Goal: Consume media (video, audio): Consume media (video, audio)

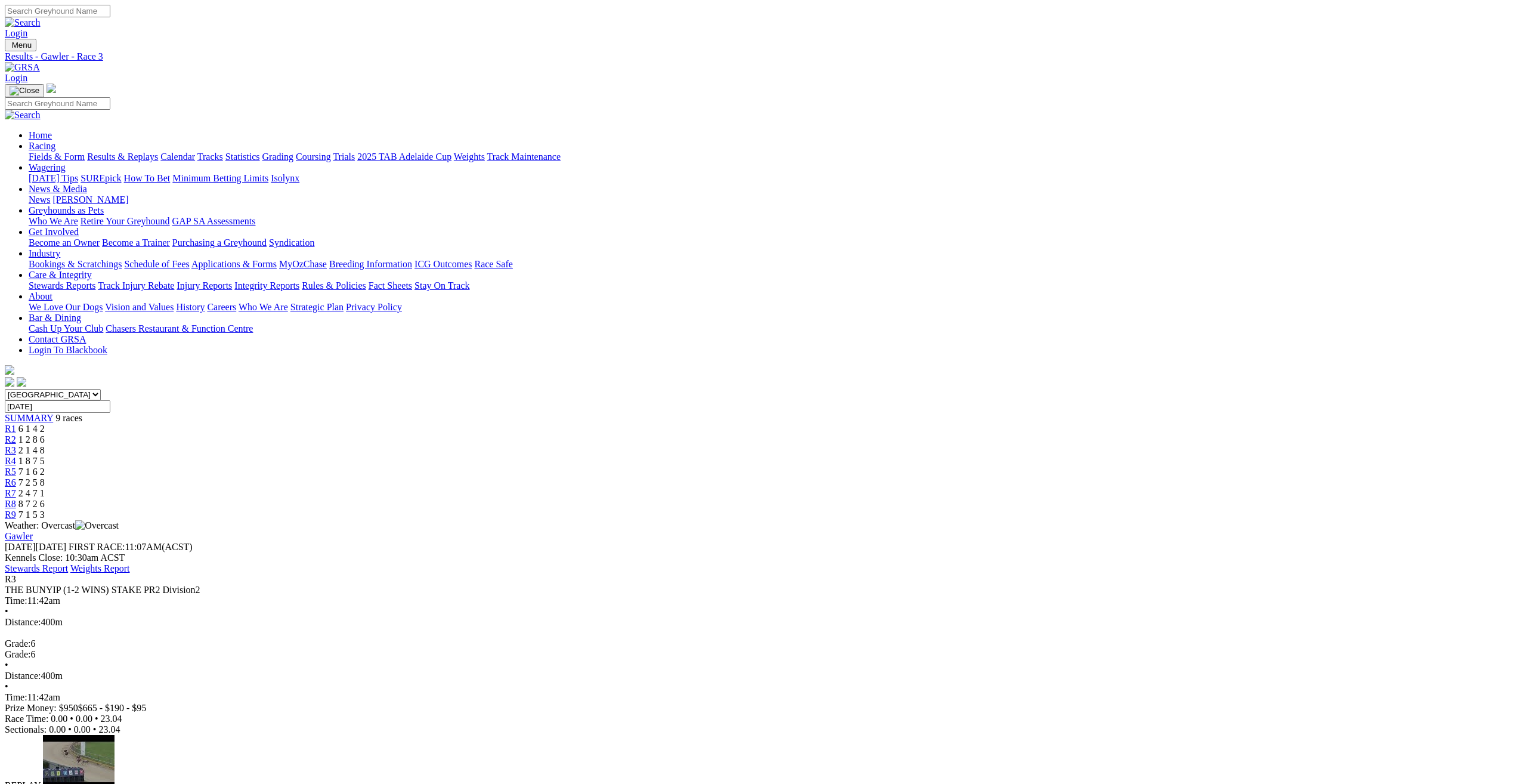
click at [100, 389] on select "[GEOGRAPHIC_DATA] [GEOGRAPHIC_DATA] [GEOGRAPHIC_DATA] [GEOGRAPHIC_DATA] [GEOGRA…" at bounding box center [53, 394] width 96 height 11
select select "[GEOGRAPHIC_DATA]"
click at [100, 389] on select "[GEOGRAPHIC_DATA] [GEOGRAPHIC_DATA] [GEOGRAPHIC_DATA] [GEOGRAPHIC_DATA] [GEOGRA…" at bounding box center [53, 394] width 96 height 11
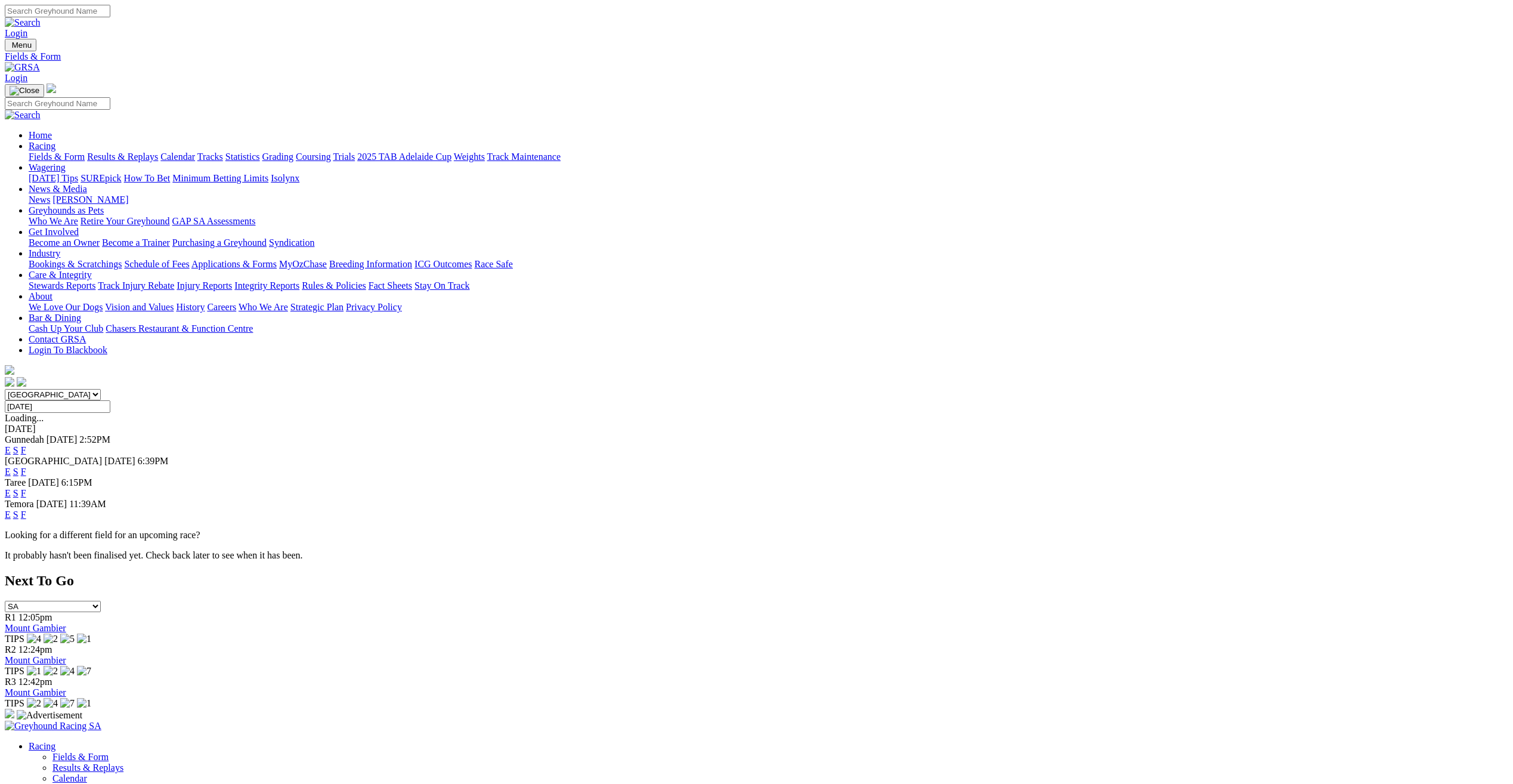
click at [158, 151] on link "Results & Replays" at bounding box center [123, 157] width 71 height 10
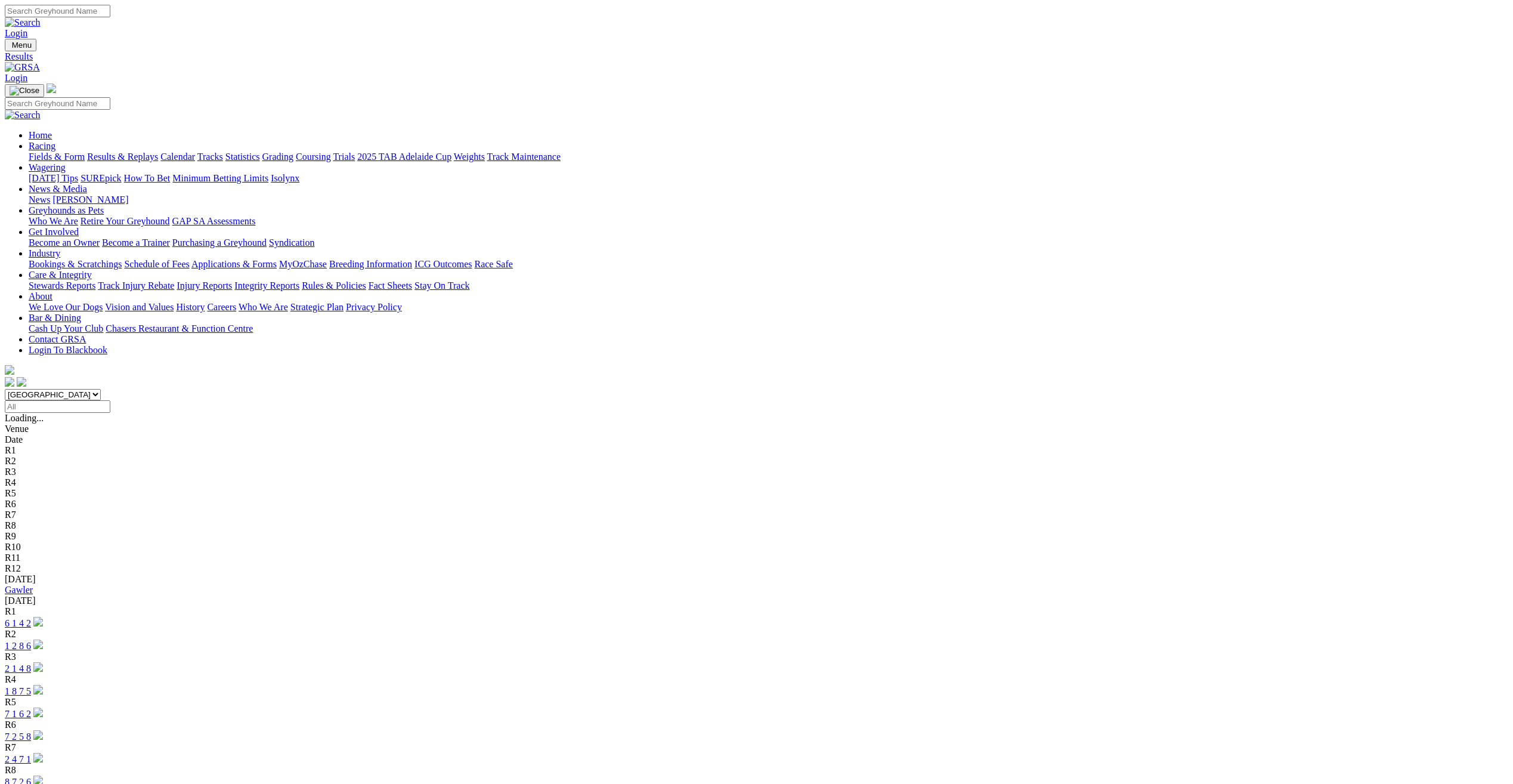
click at [158, 151] on link "Results & Replays" at bounding box center [123, 157] width 71 height 10
click at [100, 389] on select "South Australia New South Wales Northern Territory Queensland Tasmania Victoria…" at bounding box center [53, 394] width 96 height 11
select select "NSW"
click at [100, 389] on select "South Australia New South Wales Northern Territory Queensland Tasmania Victoria…" at bounding box center [53, 394] width 96 height 11
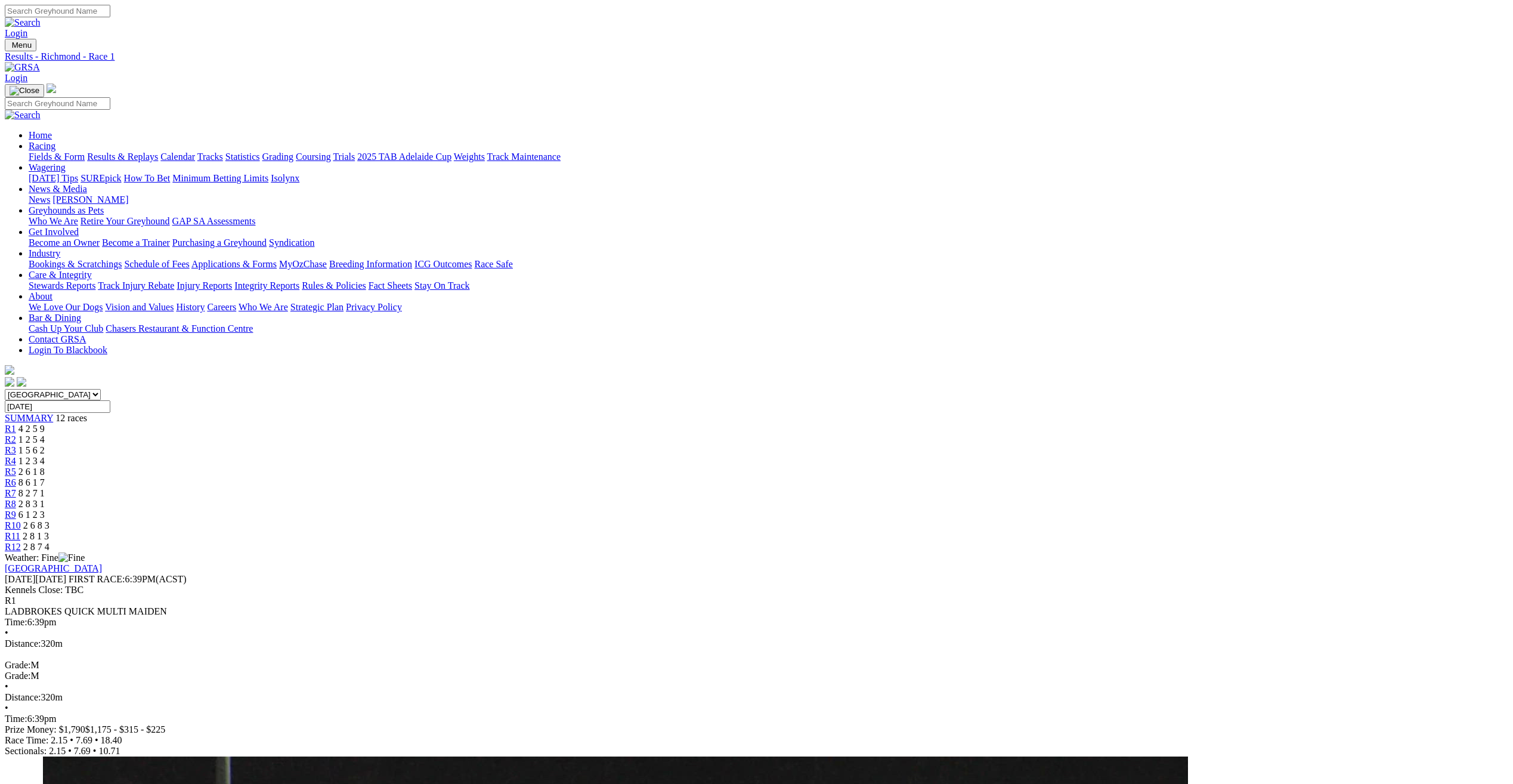
click at [16, 434] on span "R2" at bounding box center [10, 440] width 11 height 10
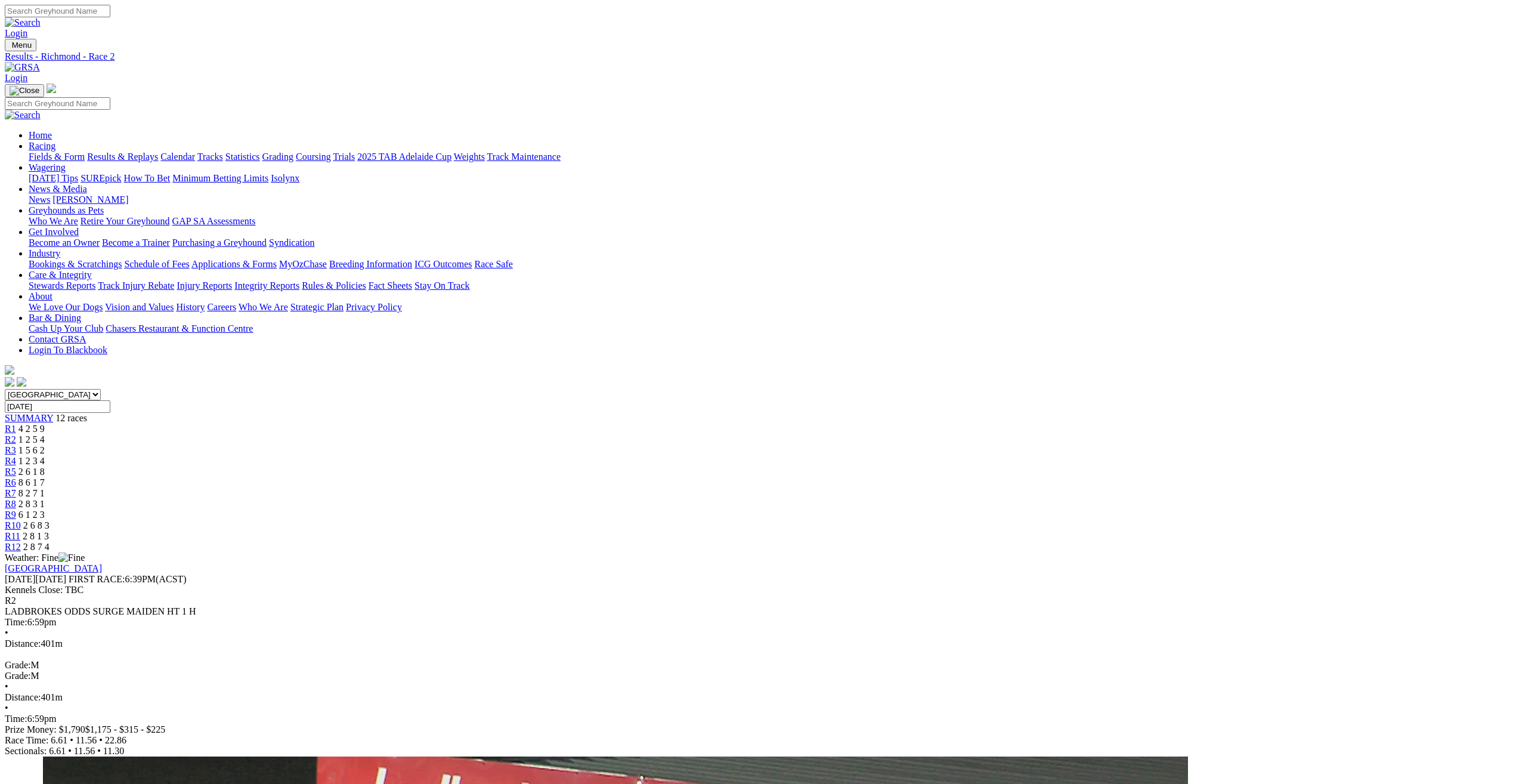
click at [16, 445] on span "R3" at bounding box center [10, 450] width 11 height 10
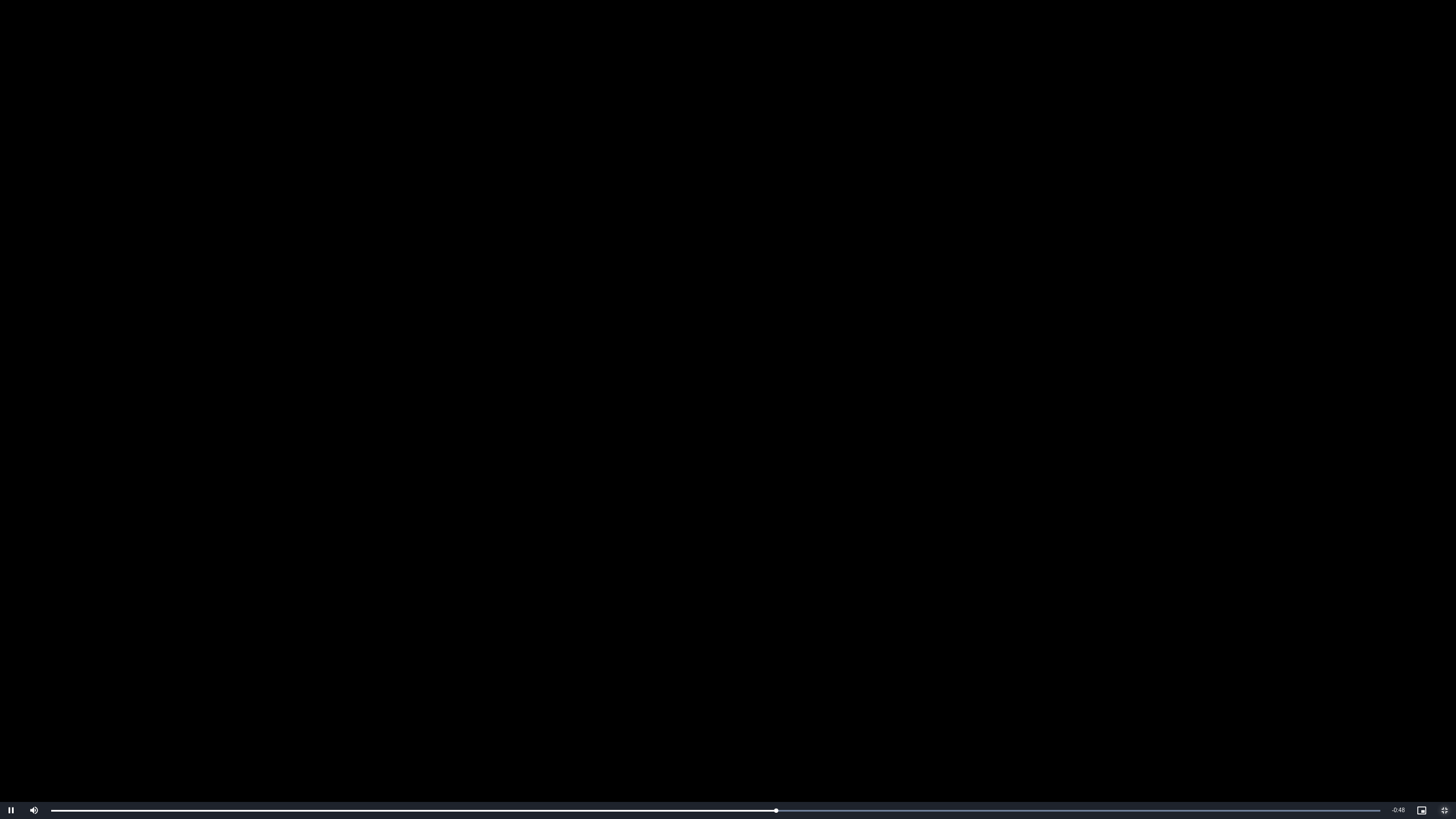
click at [1443, 747] on span "Video Player" at bounding box center [1445, 811] width 23 height 0
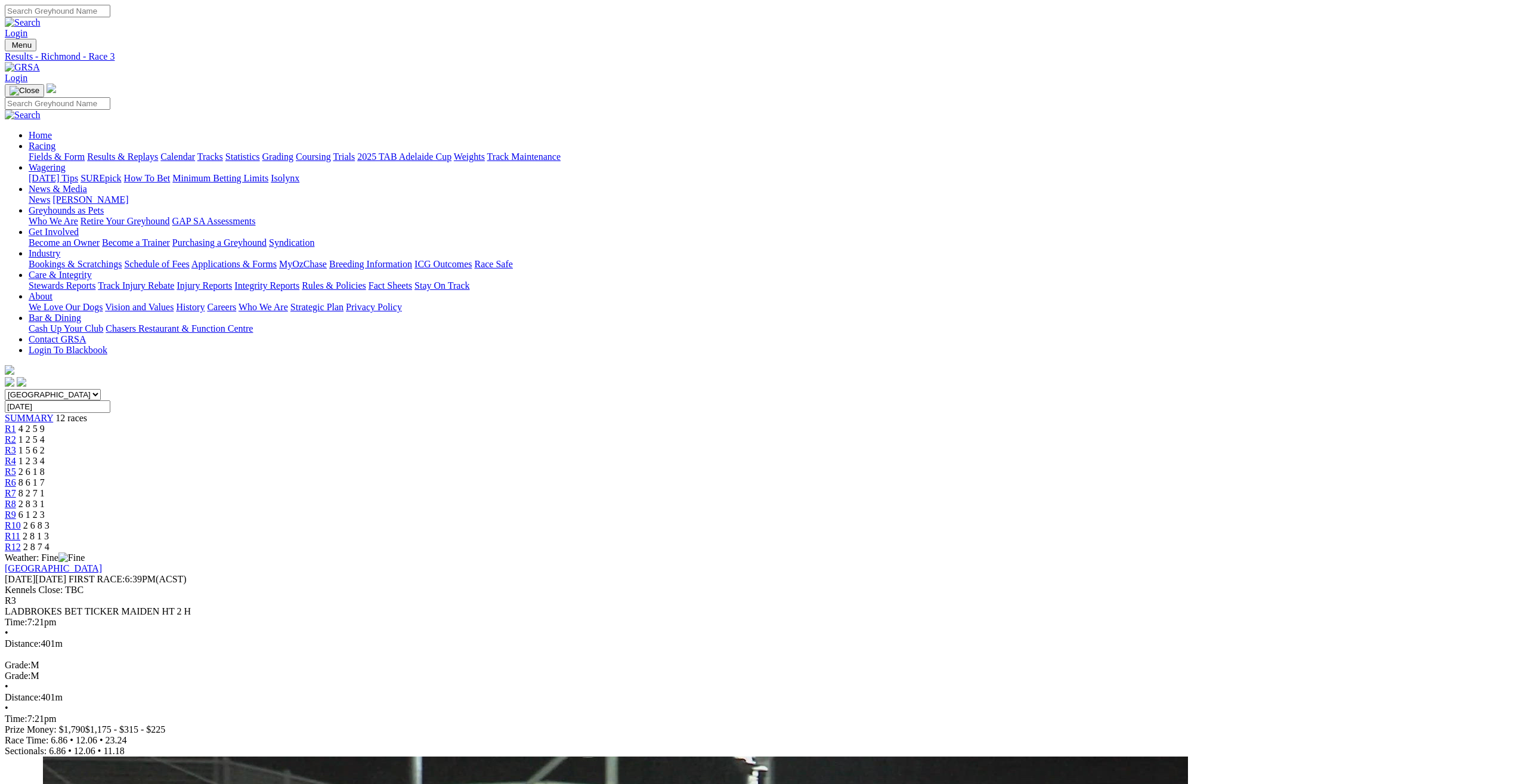
click at [16, 423] on span "R1" at bounding box center [10, 428] width 11 height 10
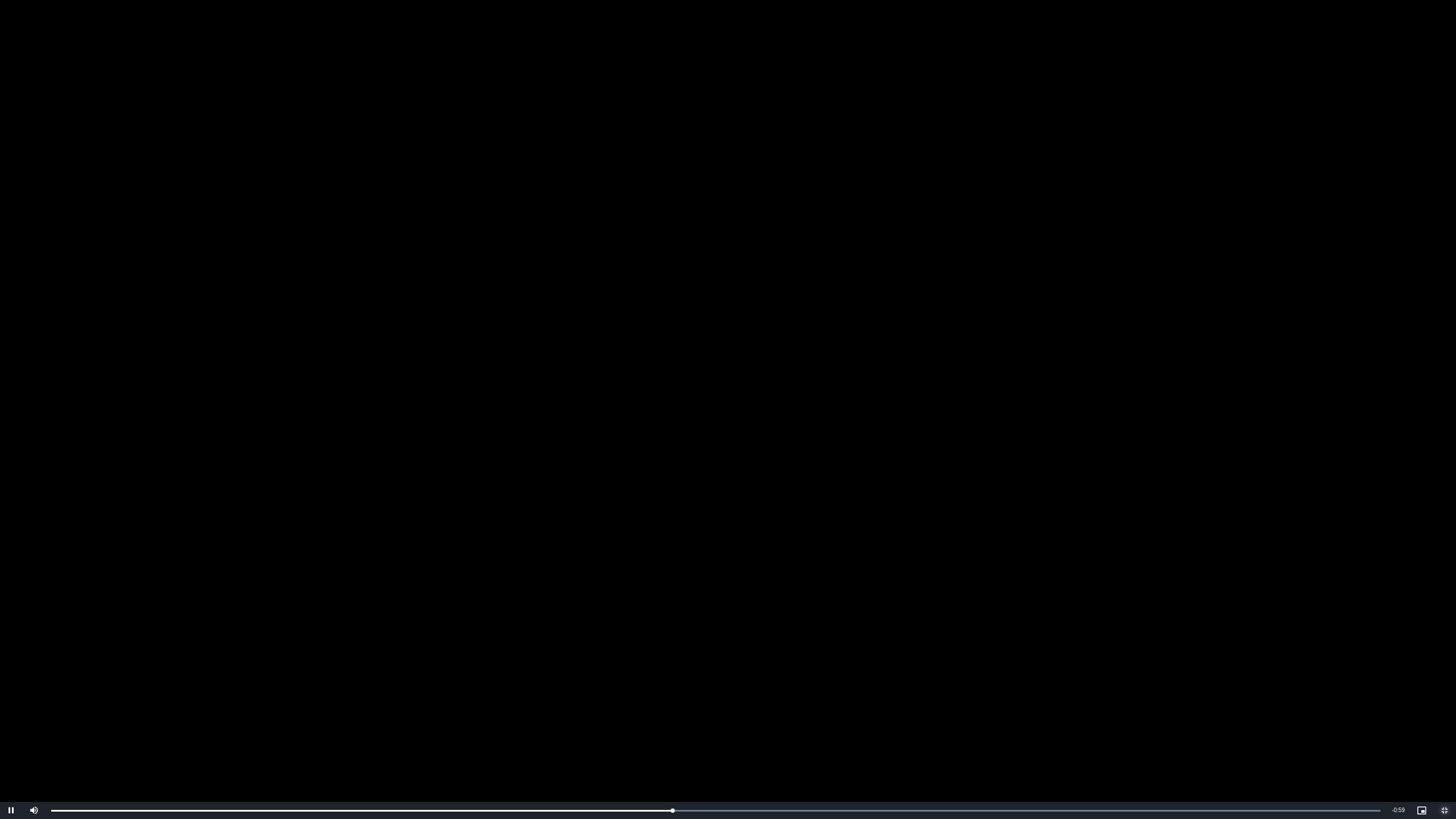
click at [1443, 747] on span "Video Player" at bounding box center [1445, 811] width 23 height 0
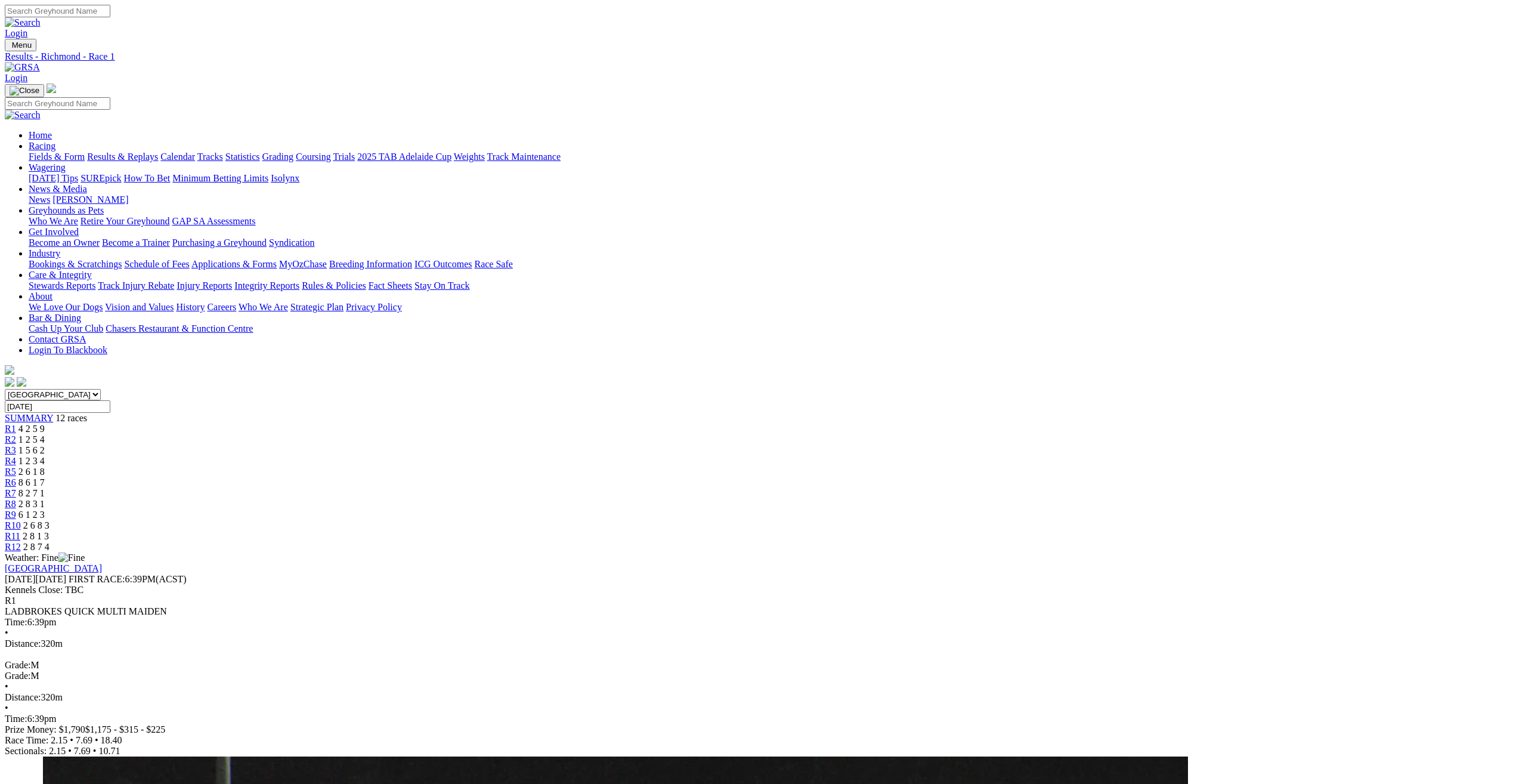
click at [16, 434] on span "R2" at bounding box center [10, 440] width 11 height 10
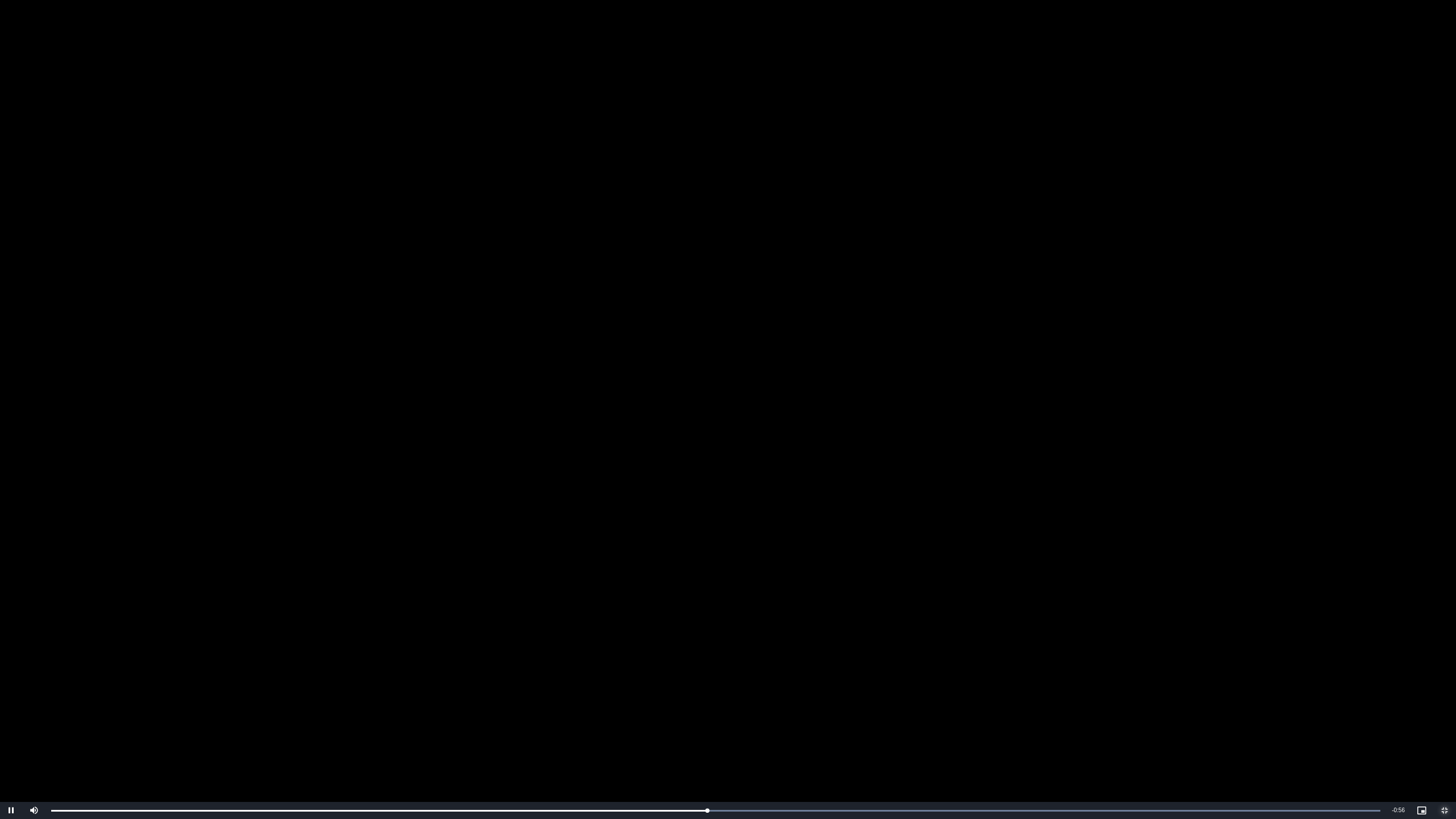
click at [1443, 747] on span "Video Player" at bounding box center [1445, 811] width 23 height 0
